Goal: Navigation & Orientation: Go to known website

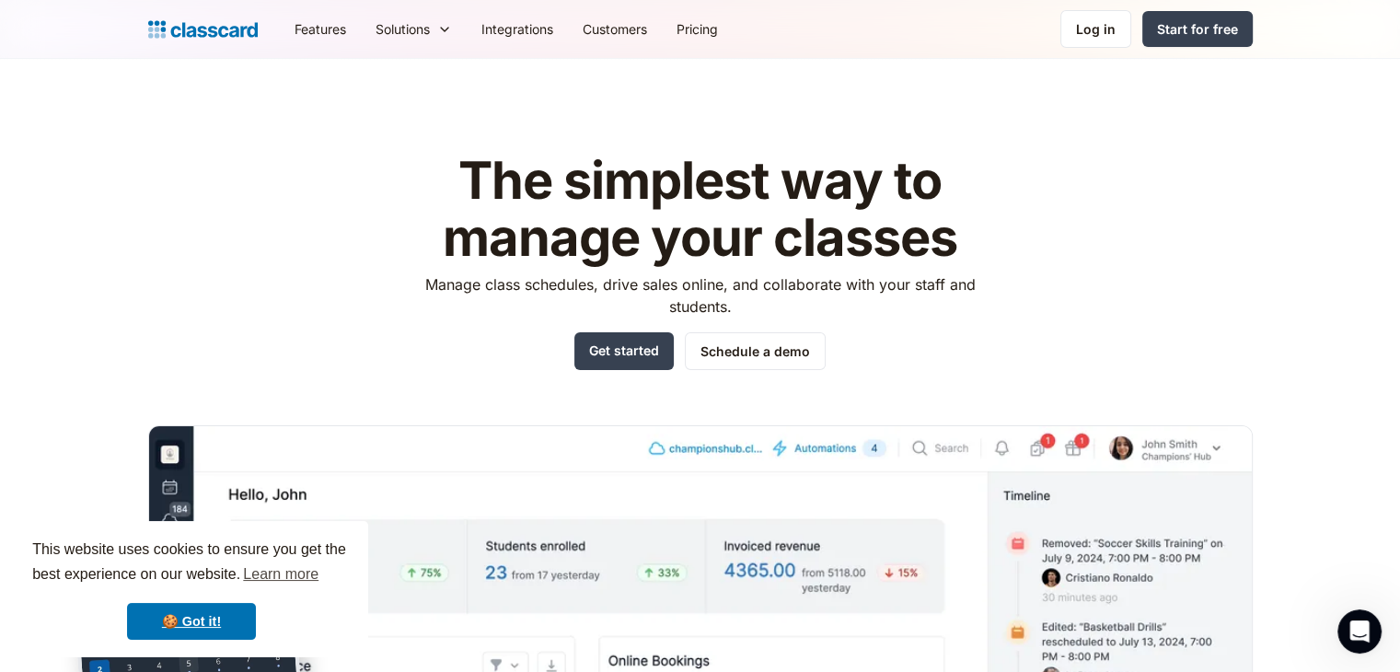
click at [205, 20] on img at bounding box center [203, 30] width 110 height 26
